Goal: Task Accomplishment & Management: Use online tool/utility

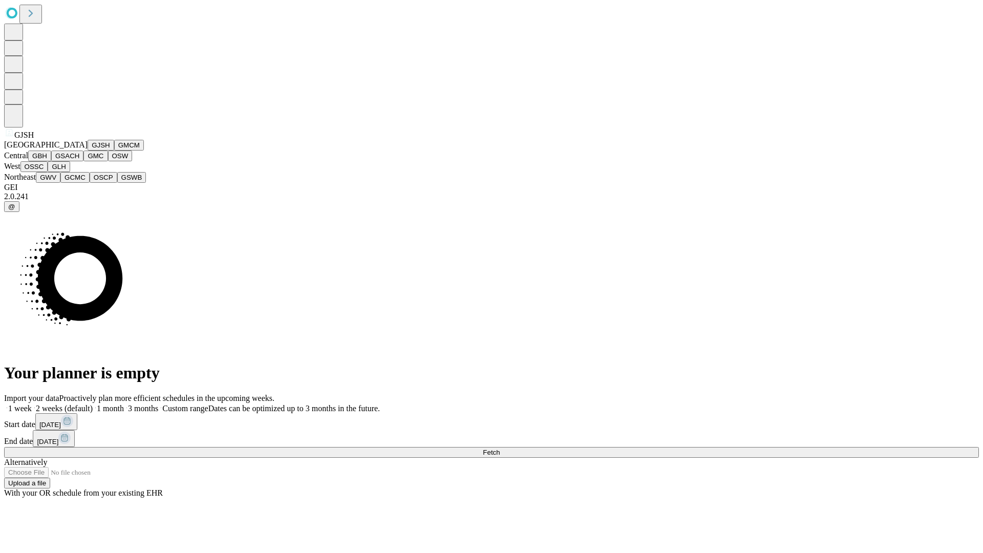
click at [88, 150] on button "GJSH" at bounding box center [101, 145] width 27 height 11
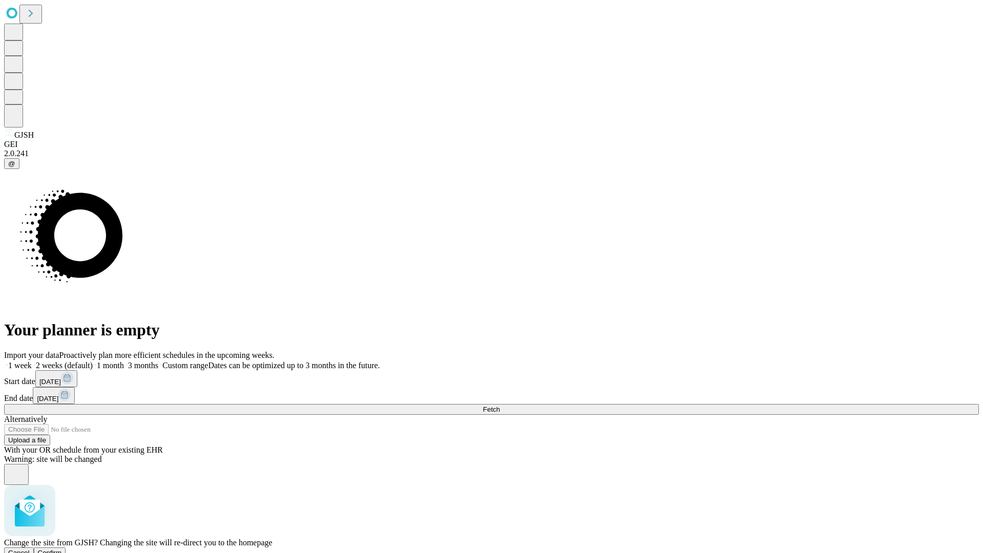
click at [62, 549] on span "Confirm" at bounding box center [50, 553] width 24 height 8
click at [32, 361] on label "1 week" at bounding box center [18, 365] width 28 height 9
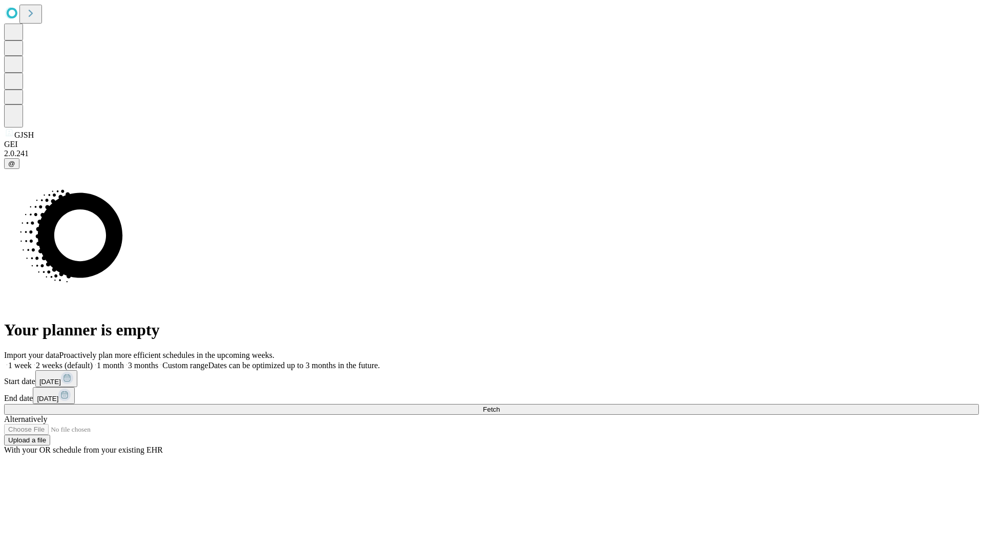
click at [500, 405] on span "Fetch" at bounding box center [491, 409] width 17 height 8
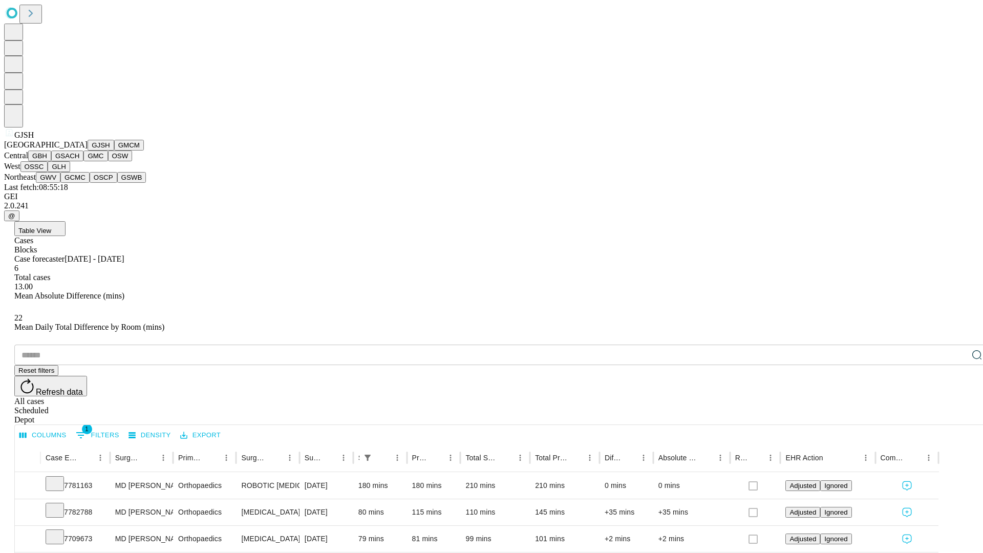
click at [114, 150] on button "GMCM" at bounding box center [129, 145] width 30 height 11
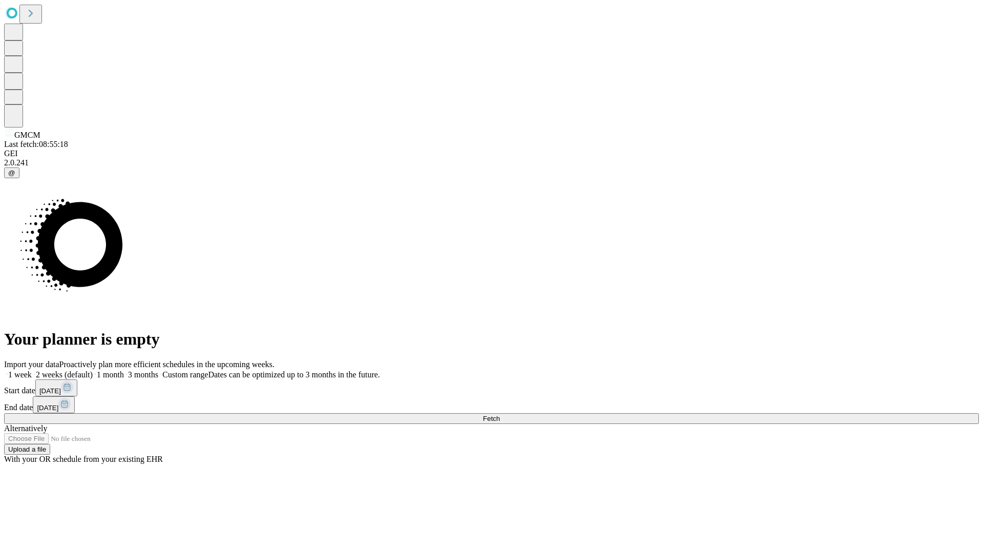
click at [32, 370] on label "1 week" at bounding box center [18, 374] width 28 height 9
click at [500, 415] on span "Fetch" at bounding box center [491, 419] width 17 height 8
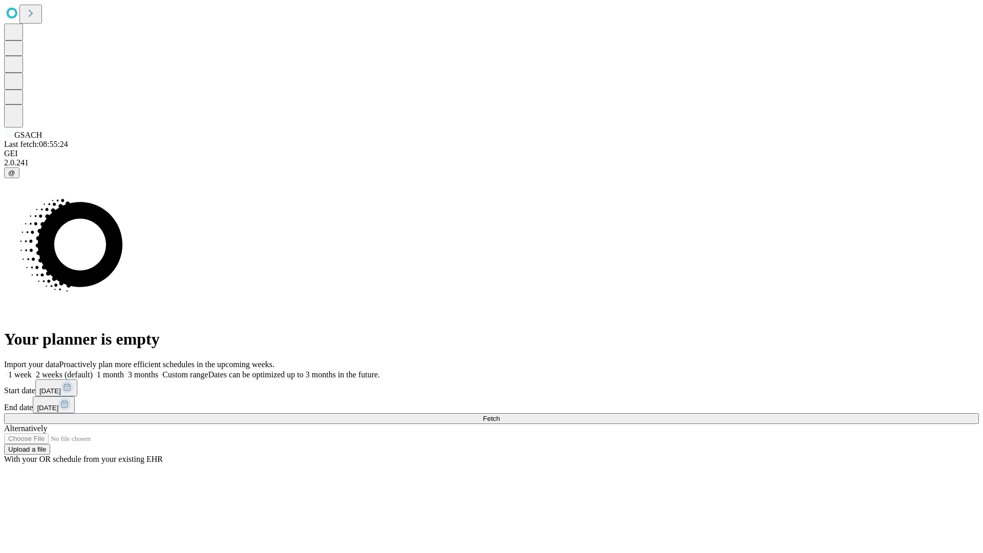
click at [32, 370] on label "1 week" at bounding box center [18, 374] width 28 height 9
click at [500, 415] on span "Fetch" at bounding box center [491, 419] width 17 height 8
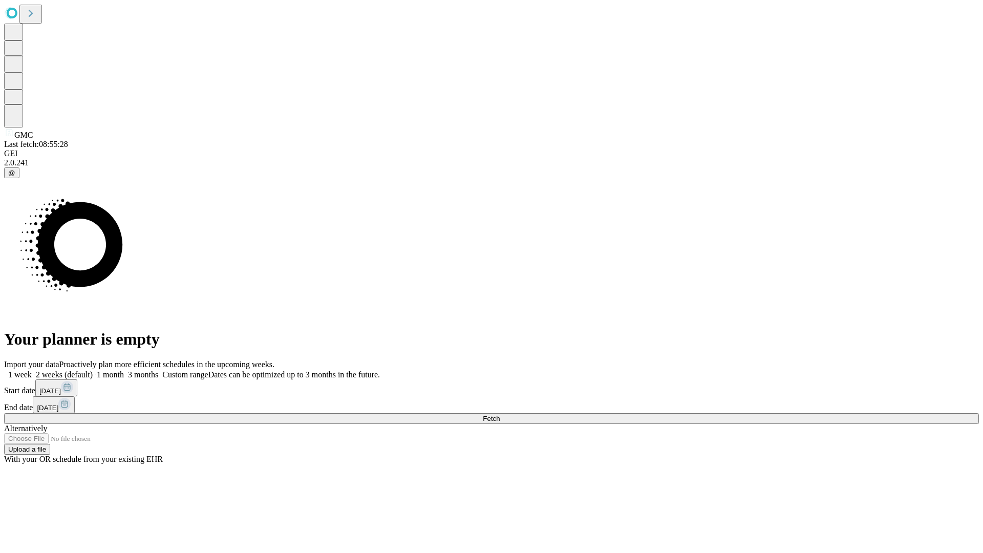
click at [32, 370] on label "1 week" at bounding box center [18, 374] width 28 height 9
click at [500, 415] on span "Fetch" at bounding box center [491, 419] width 17 height 8
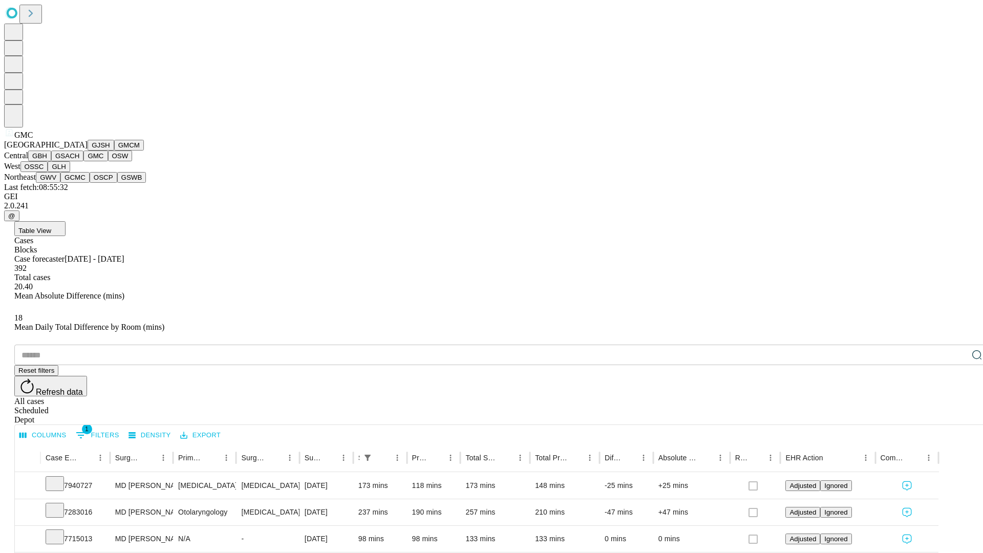
click at [108, 161] on button "OSW" at bounding box center [120, 155] width 25 height 11
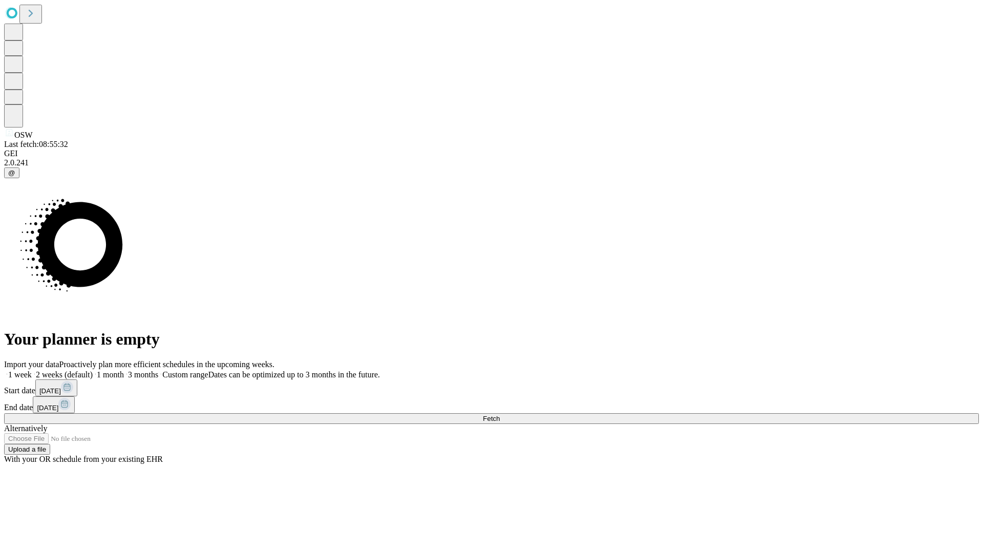
click at [32, 370] on label "1 week" at bounding box center [18, 374] width 28 height 9
click at [500, 415] on span "Fetch" at bounding box center [491, 419] width 17 height 8
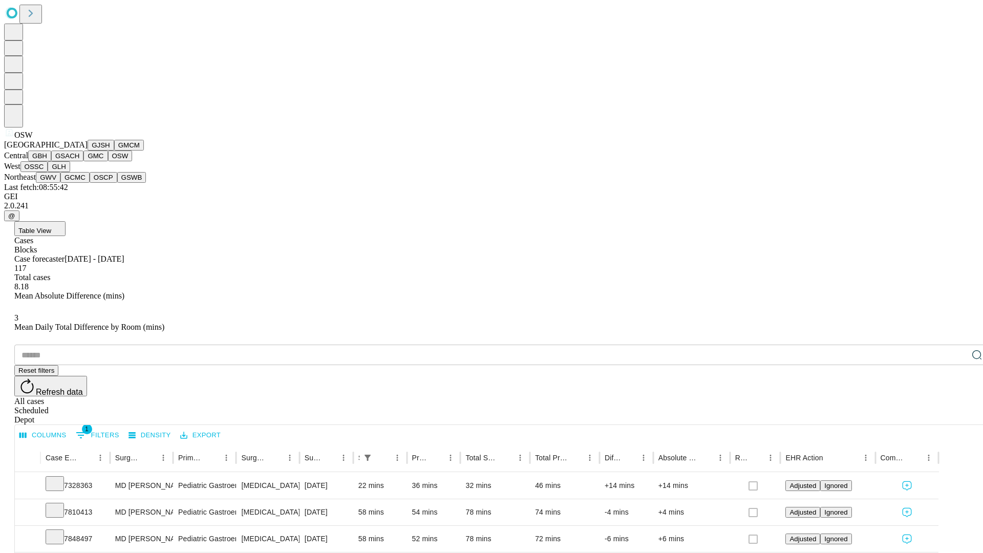
click at [48, 172] on button "OSSC" at bounding box center [34, 166] width 28 height 11
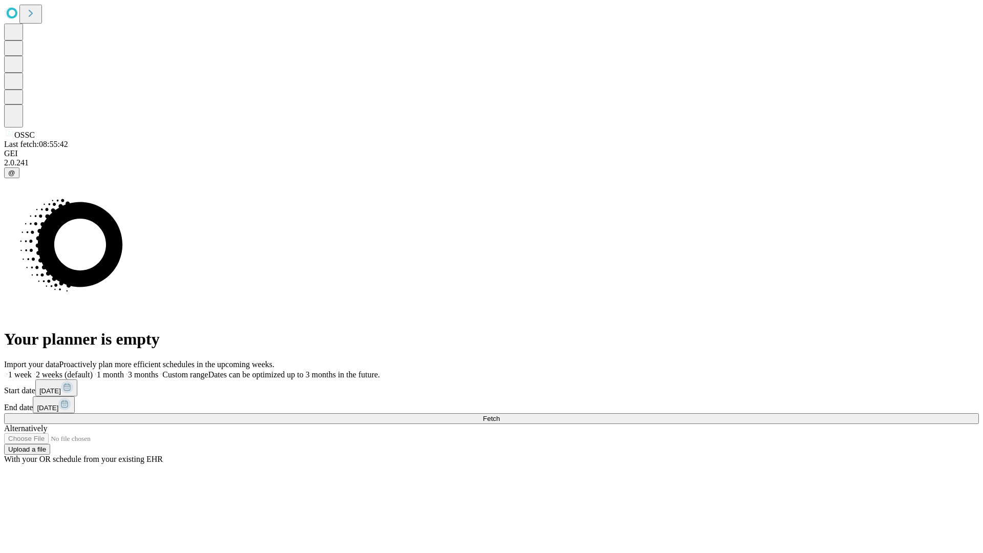
click at [32, 370] on label "1 week" at bounding box center [18, 374] width 28 height 9
click at [500, 415] on span "Fetch" at bounding box center [491, 419] width 17 height 8
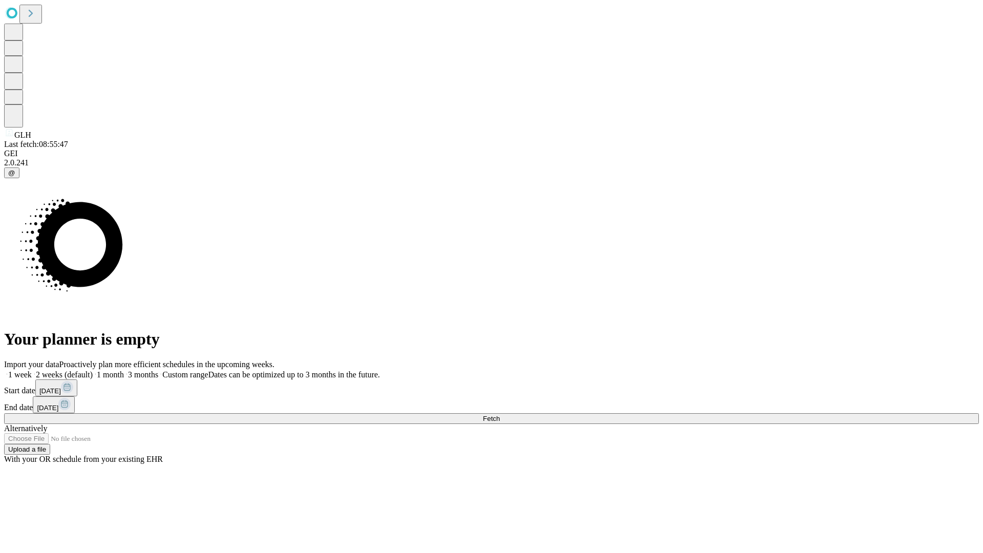
click at [32, 370] on label "1 week" at bounding box center [18, 374] width 28 height 9
click at [500, 415] on span "Fetch" at bounding box center [491, 419] width 17 height 8
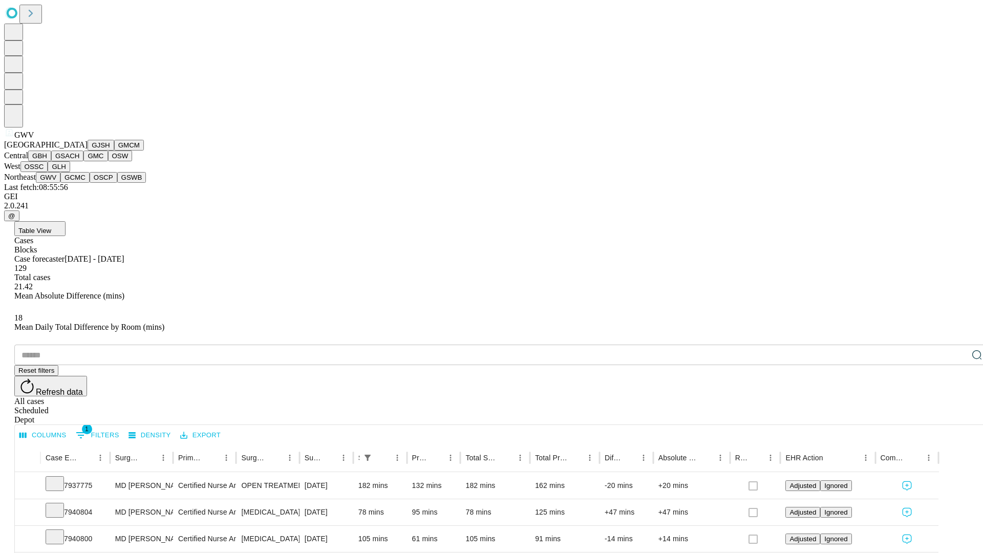
click at [79, 183] on button "GCMC" at bounding box center [74, 177] width 29 height 11
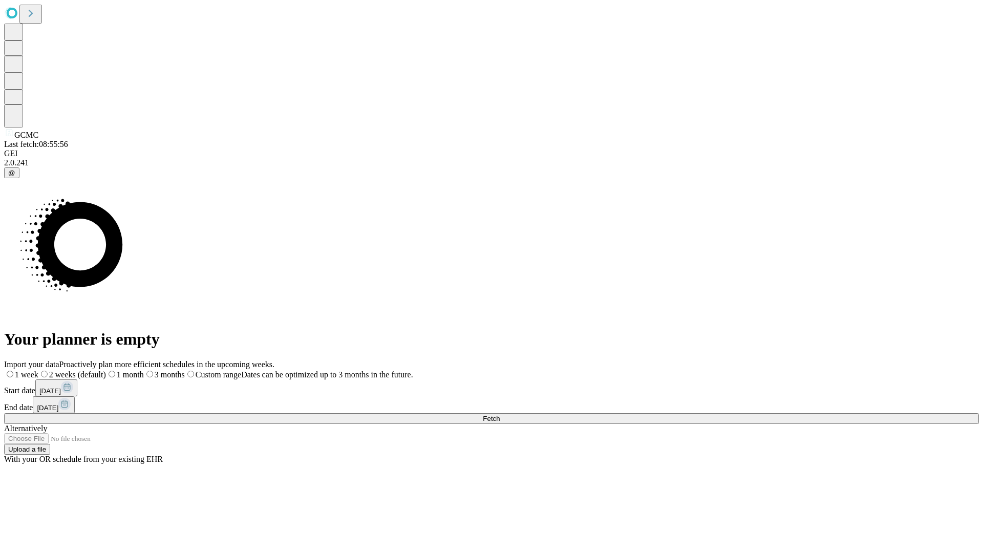
click at [38, 370] on label "1 week" at bounding box center [21, 374] width 34 height 9
click at [500, 415] on span "Fetch" at bounding box center [491, 419] width 17 height 8
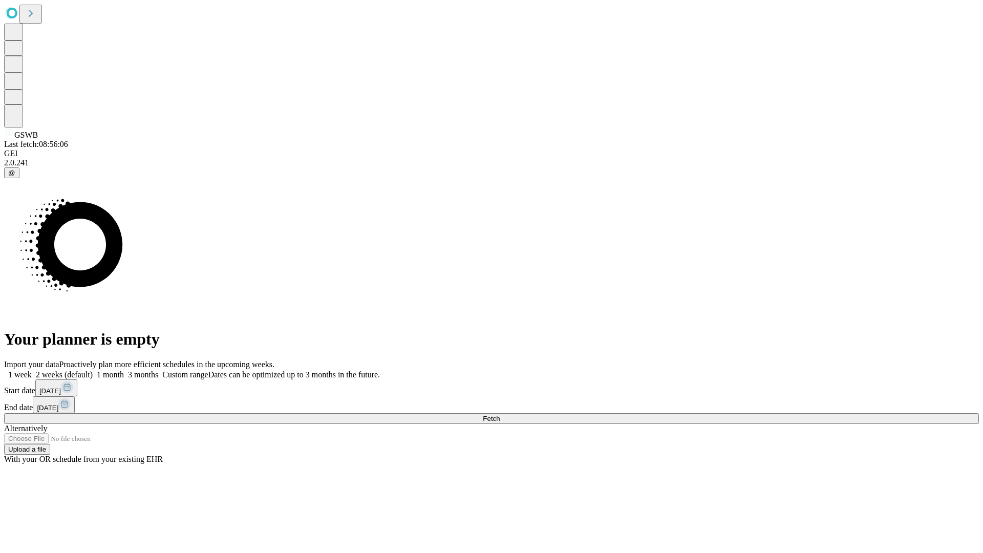
click at [32, 370] on label "1 week" at bounding box center [18, 374] width 28 height 9
click at [500, 415] on span "Fetch" at bounding box center [491, 419] width 17 height 8
